Goal: Find specific page/section: Find specific page/section

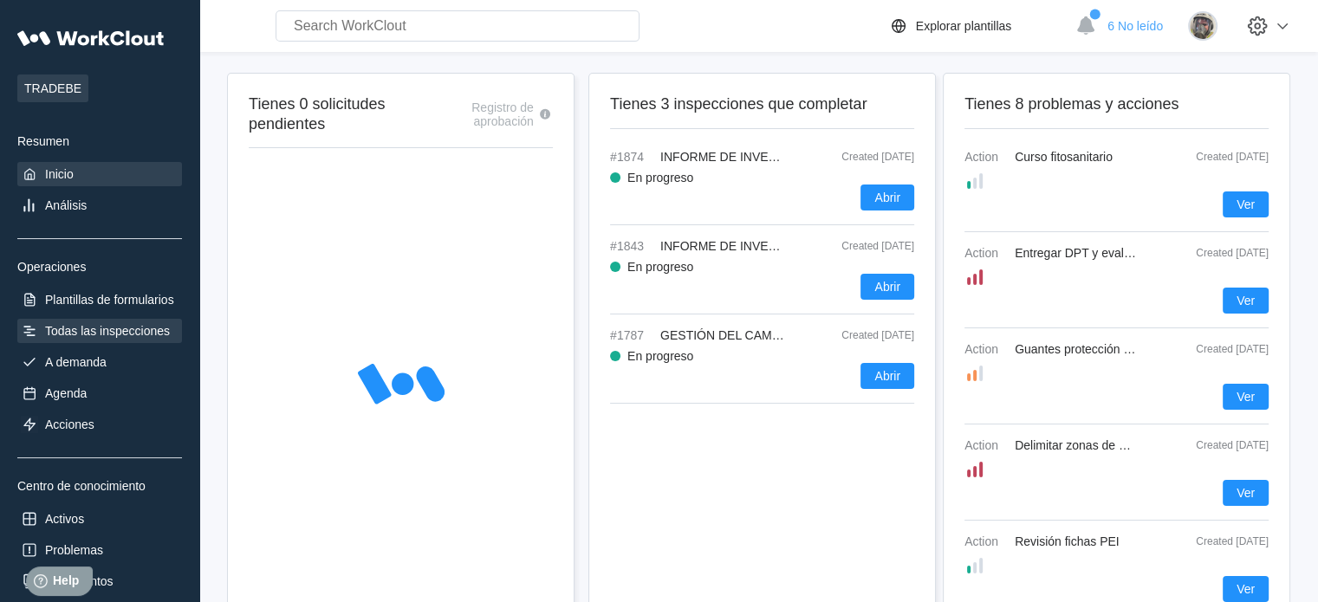
click at [127, 334] on div "Todas las inspecciones" at bounding box center [107, 331] width 125 height 14
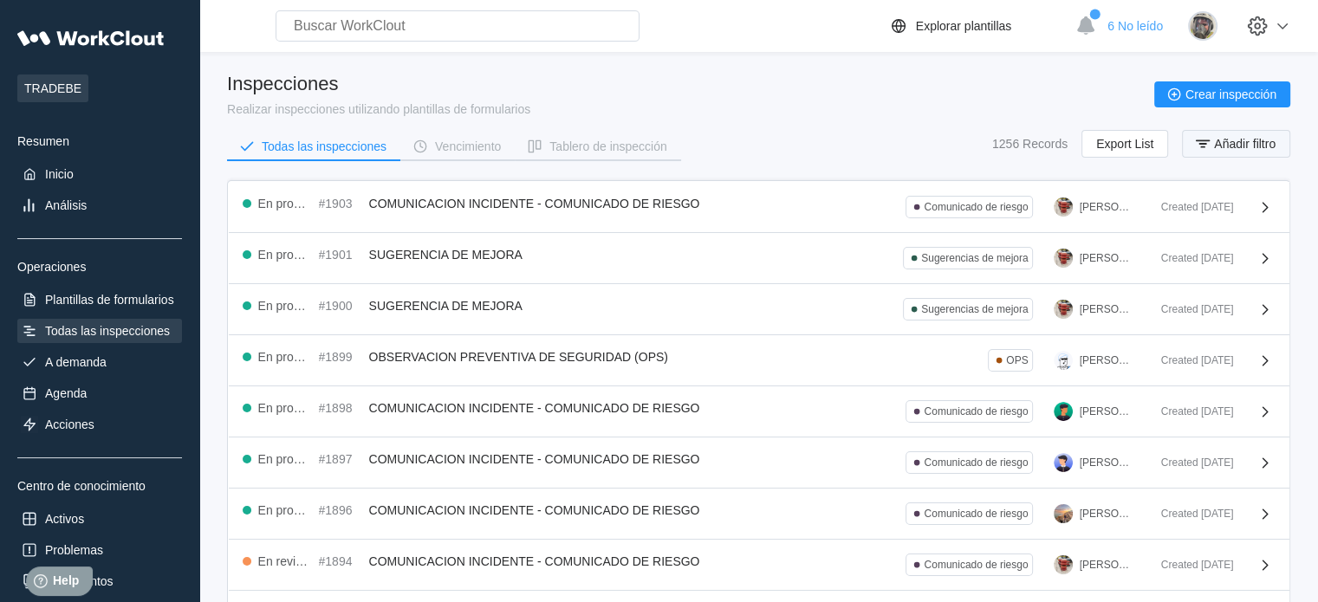
click at [1209, 152] on icon "button" at bounding box center [1202, 143] width 19 height 19
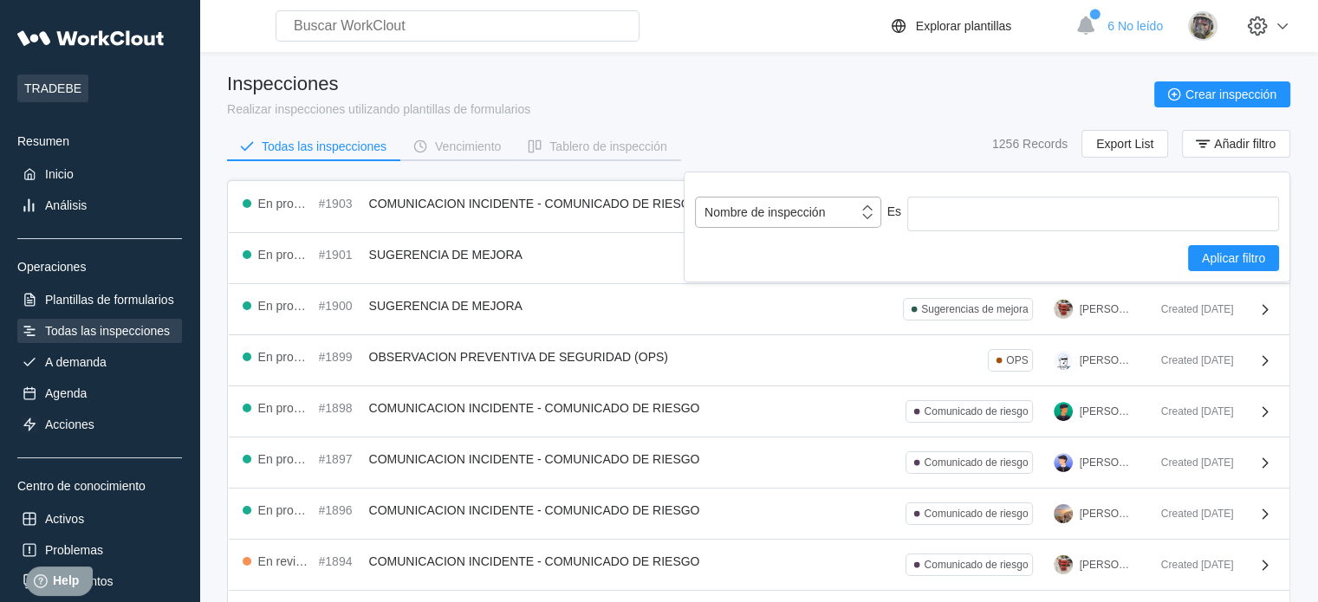
click at [783, 201] on div "Nombre de inspección" at bounding box center [777, 212] width 162 height 24
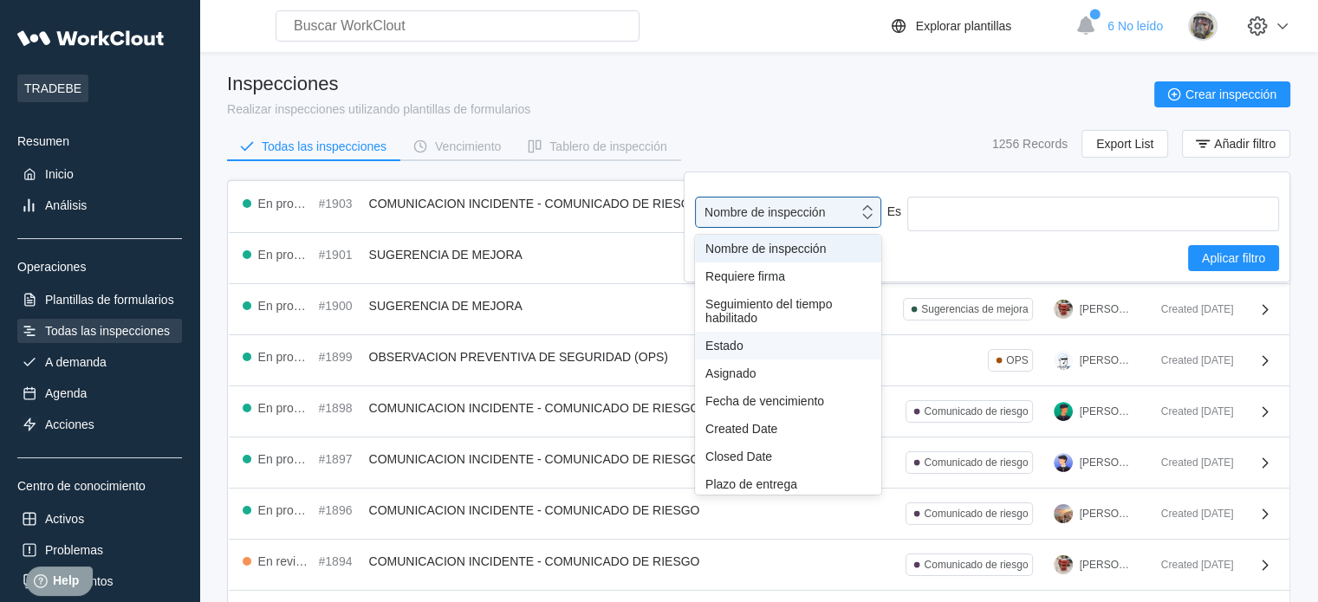
scroll to position [153, 0]
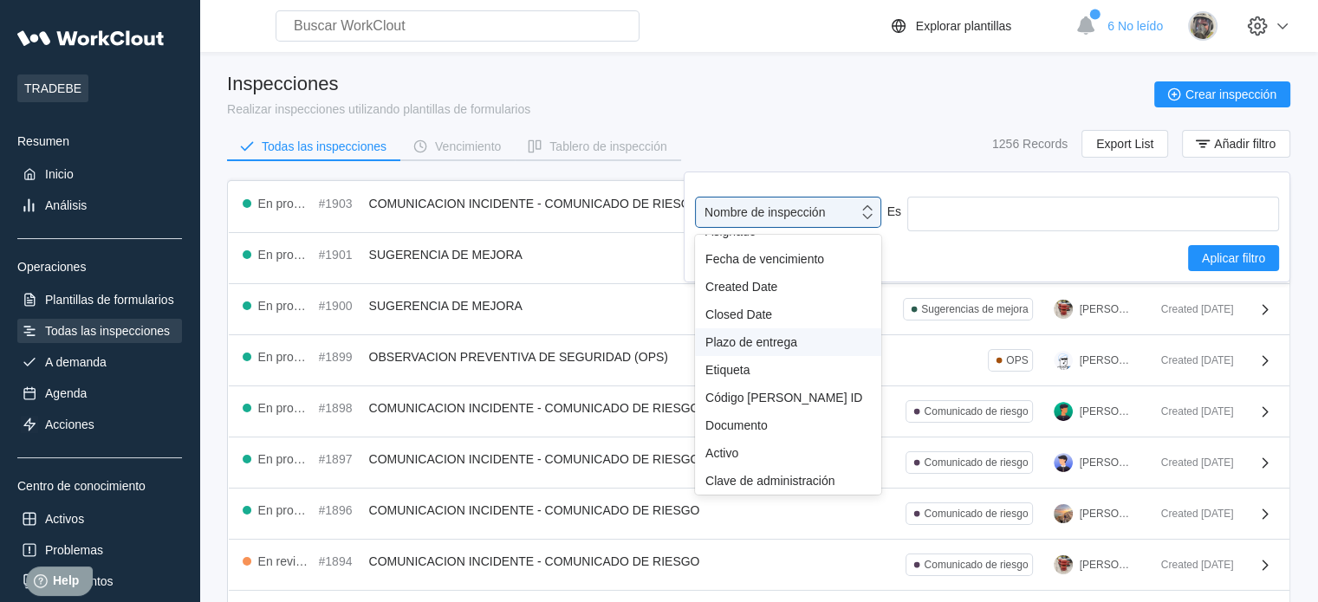
click at [740, 371] on div "Etiqueta" at bounding box center [788, 370] width 166 height 14
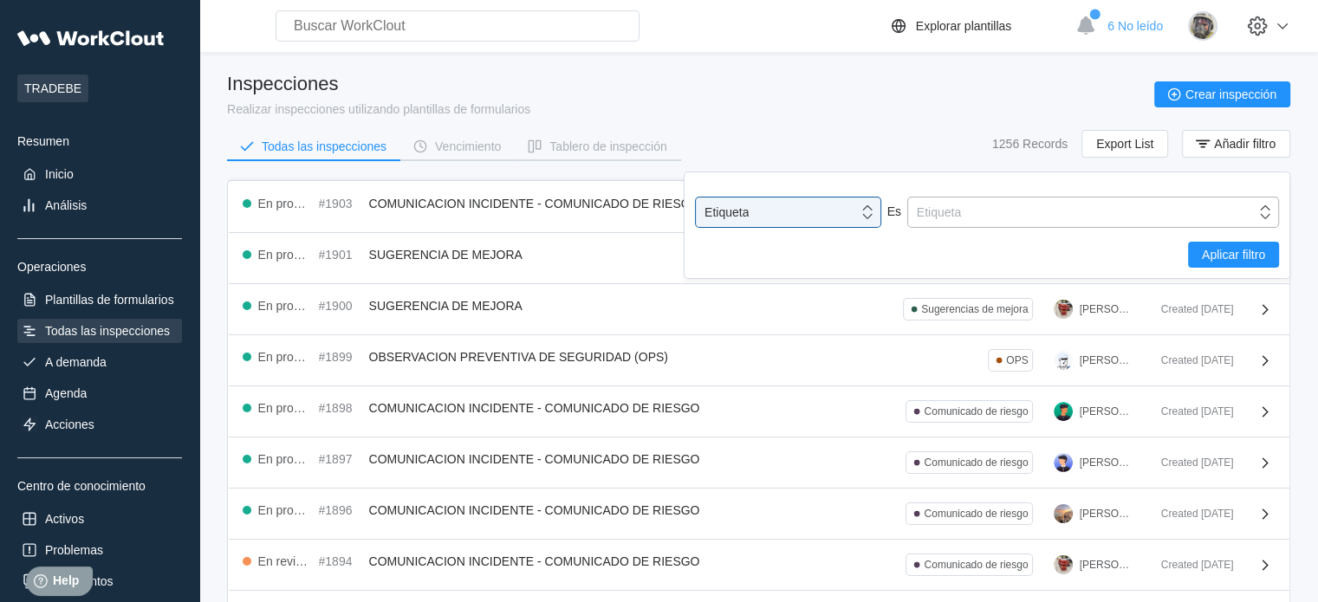
click at [951, 218] on div "Etiqueta" at bounding box center [939, 212] width 44 height 14
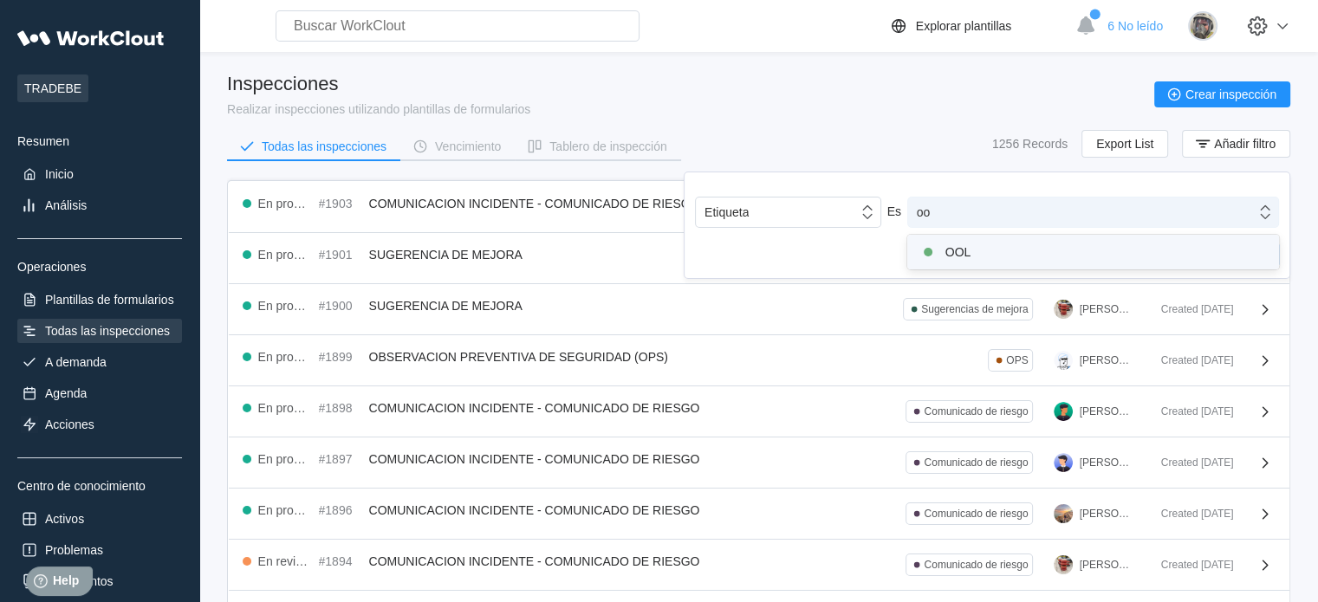
type input "ool"
click at [957, 242] on div "OOL" at bounding box center [1093, 252] width 351 height 21
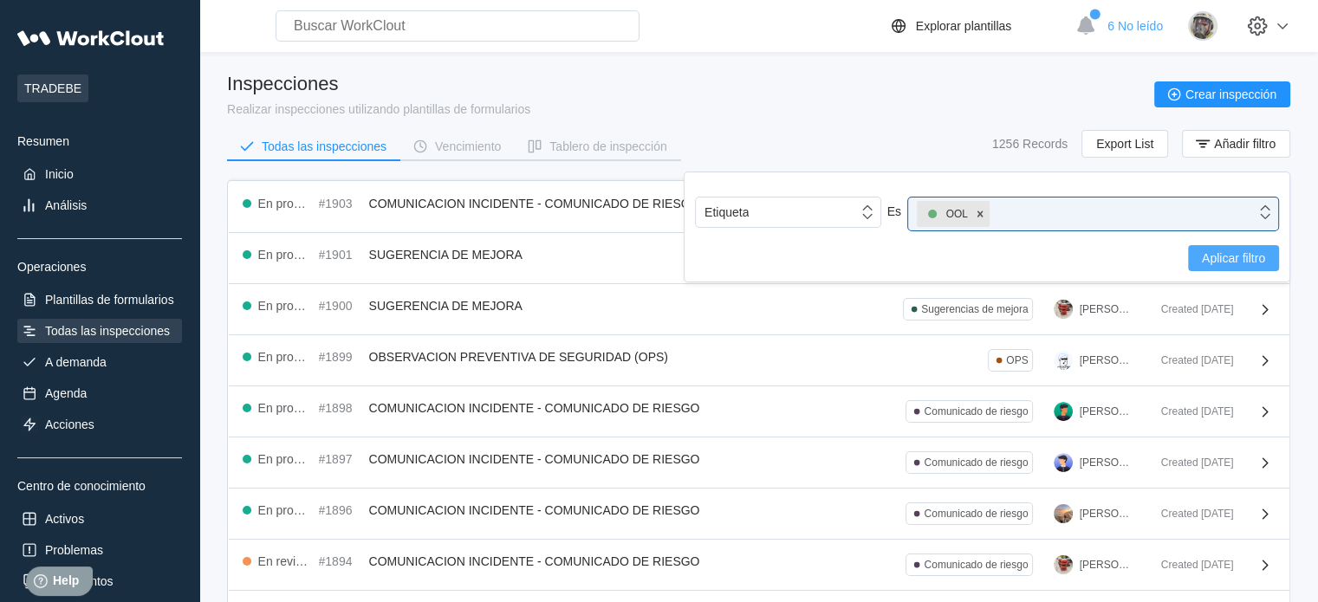
click at [1196, 255] on button "Aplicar filtro" at bounding box center [1233, 258] width 91 height 26
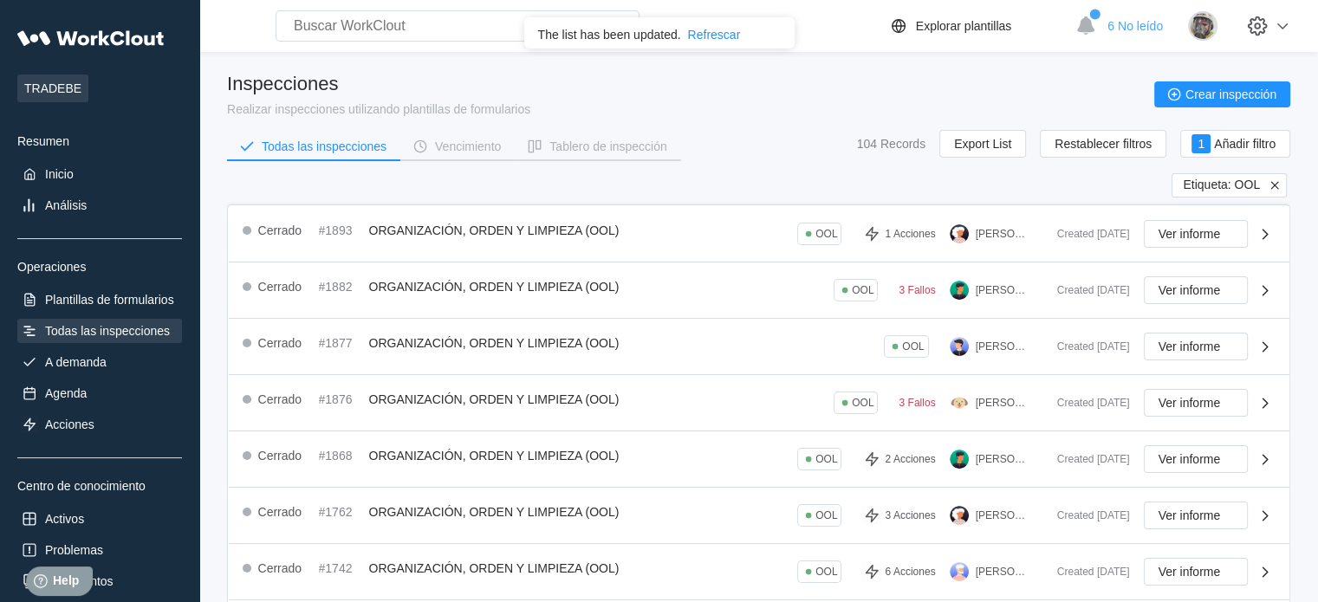
click at [1275, 184] on icon at bounding box center [1275, 186] width 16 height 16
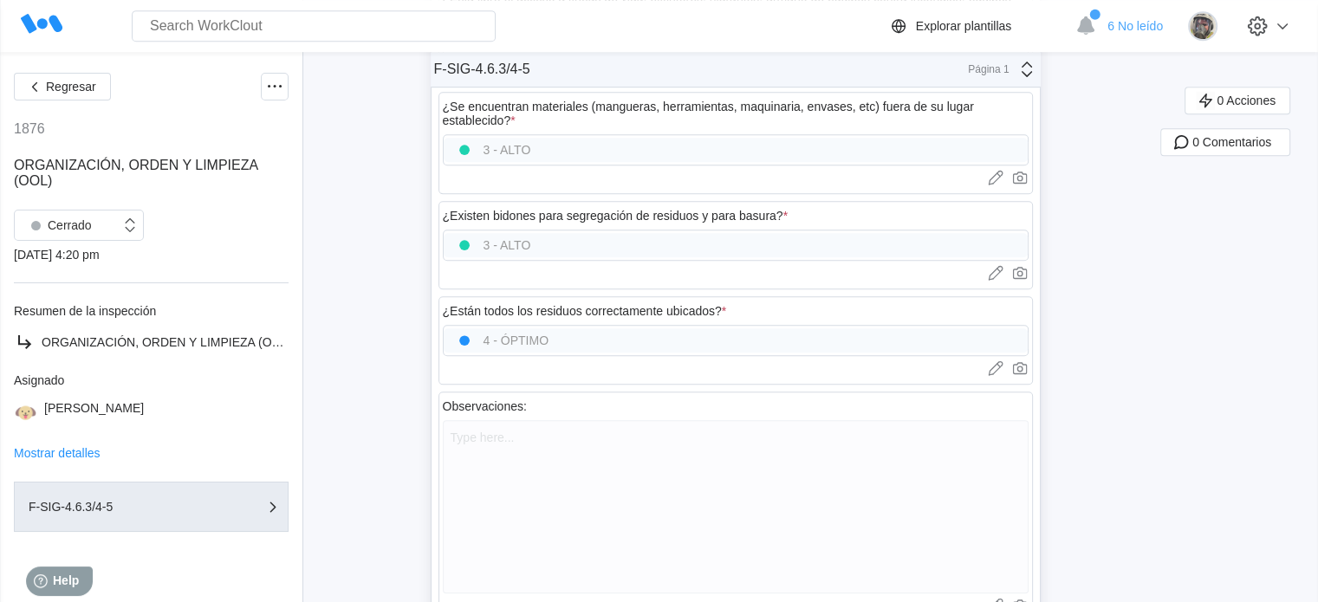
scroll to position [1560, 0]
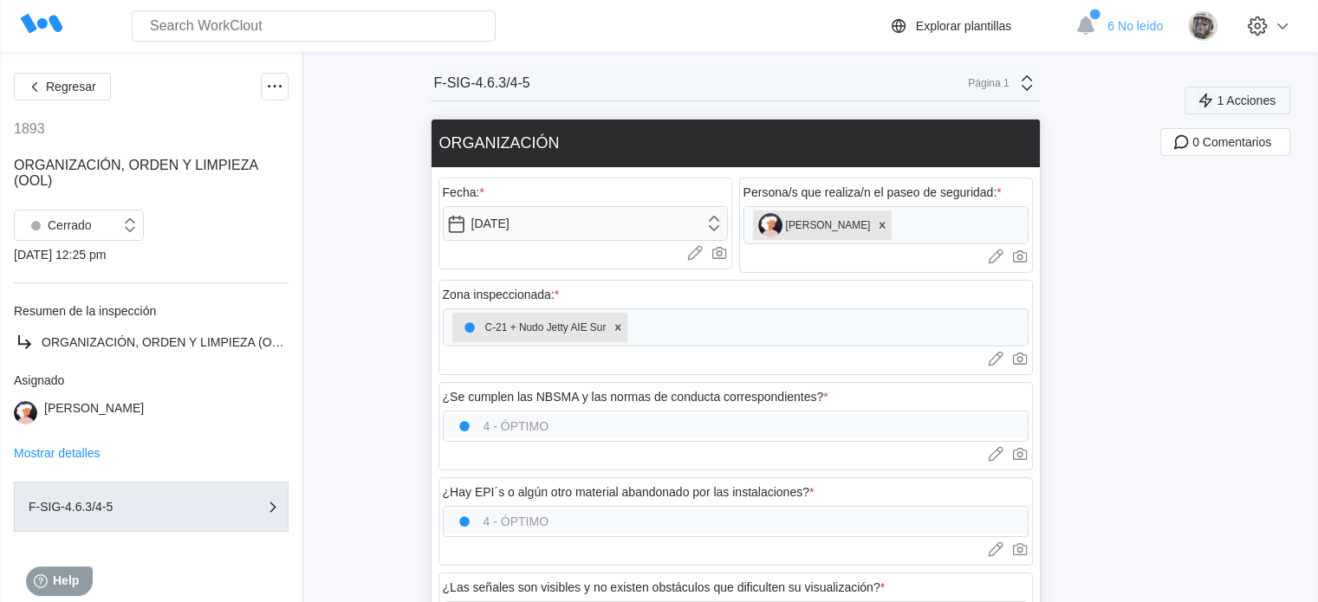
click at [1250, 108] on button "1 Acciones" at bounding box center [1238, 101] width 106 height 28
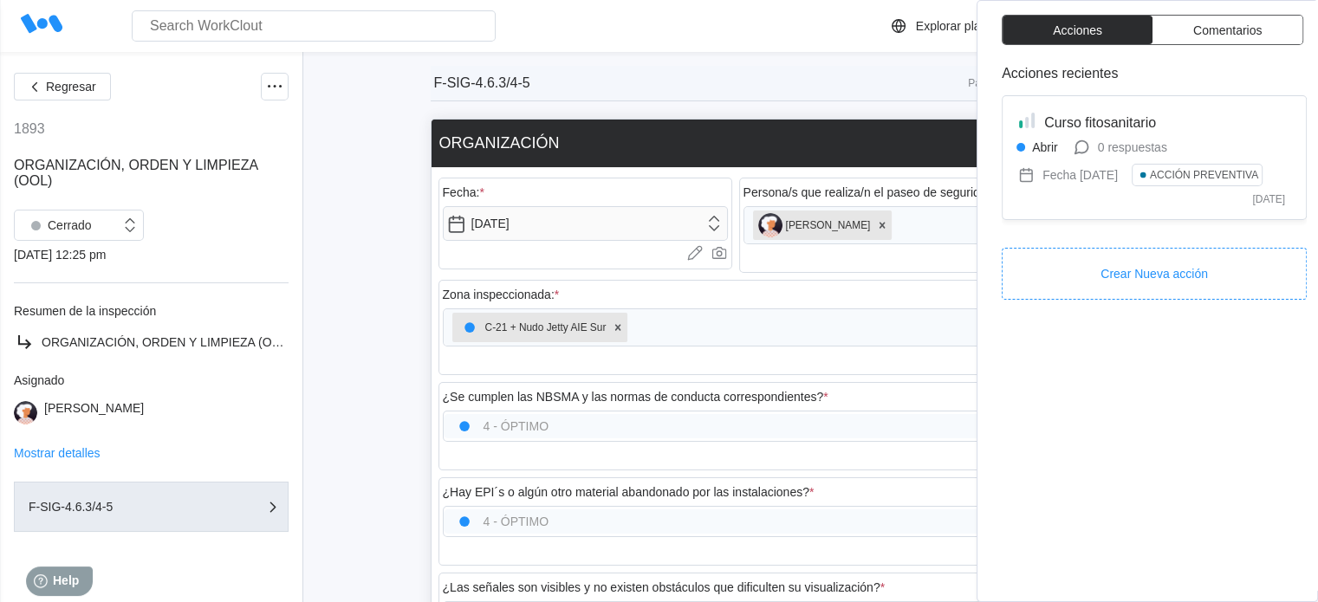
click at [1154, 449] on div "Acciones recientes Curso fitosanitario Abrir 0 respuestas Fecha in 5 months ACC…" at bounding box center [1154, 325] width 305 height 518
click at [611, 66] on div "F-SIG-4.6.3/4-5 Página 1" at bounding box center [736, 84] width 610 height 36
